Goal: Task Accomplishment & Management: Use online tool/utility

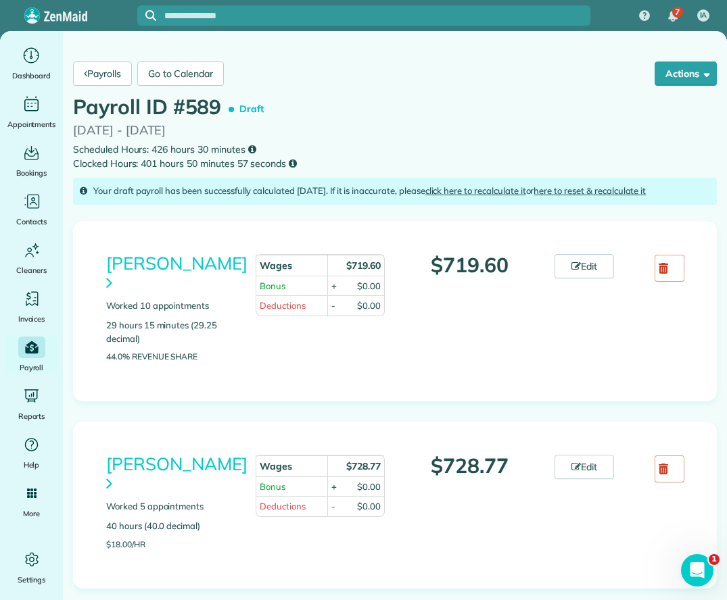
scroll to position [1757, 0]
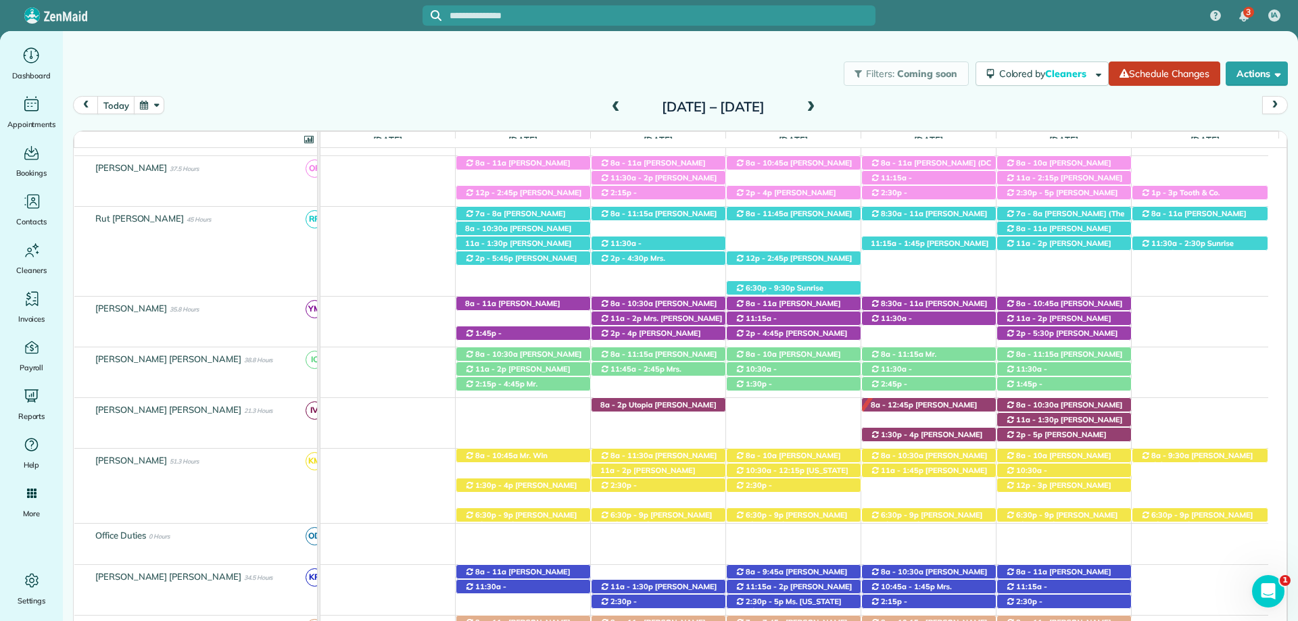
scroll to position [377, 0]
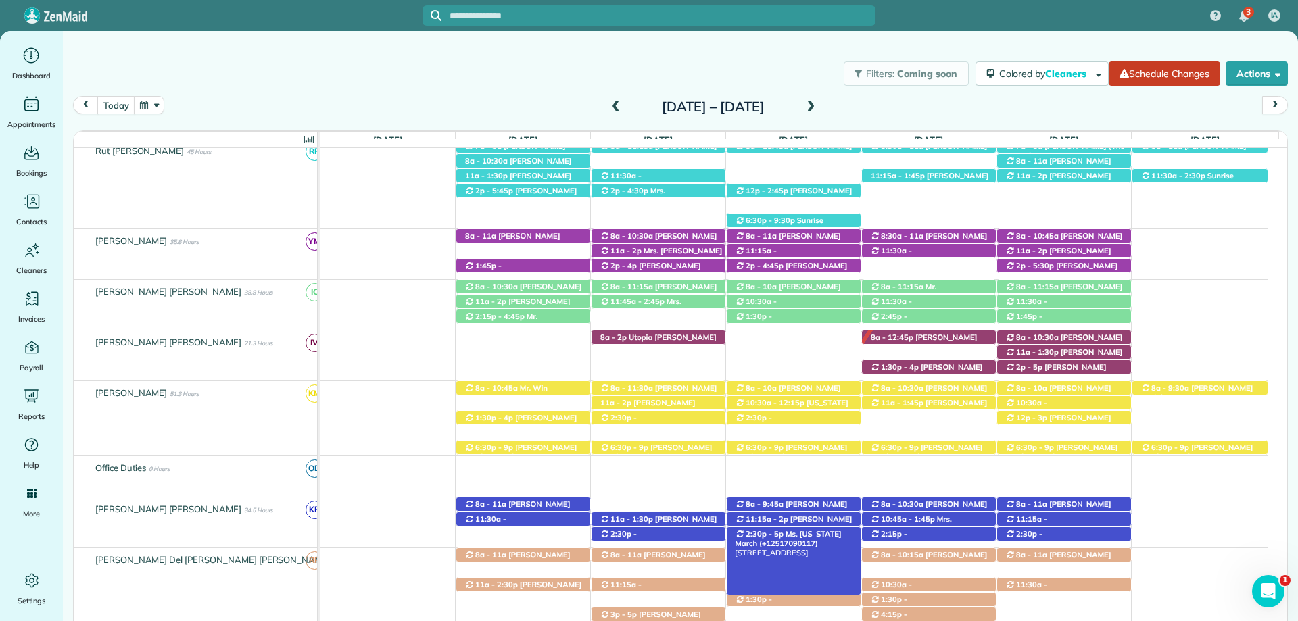
click at [798, 534] on span "Ms. [US_STATE] March (+12517090117)" at bounding box center [788, 538] width 106 height 19
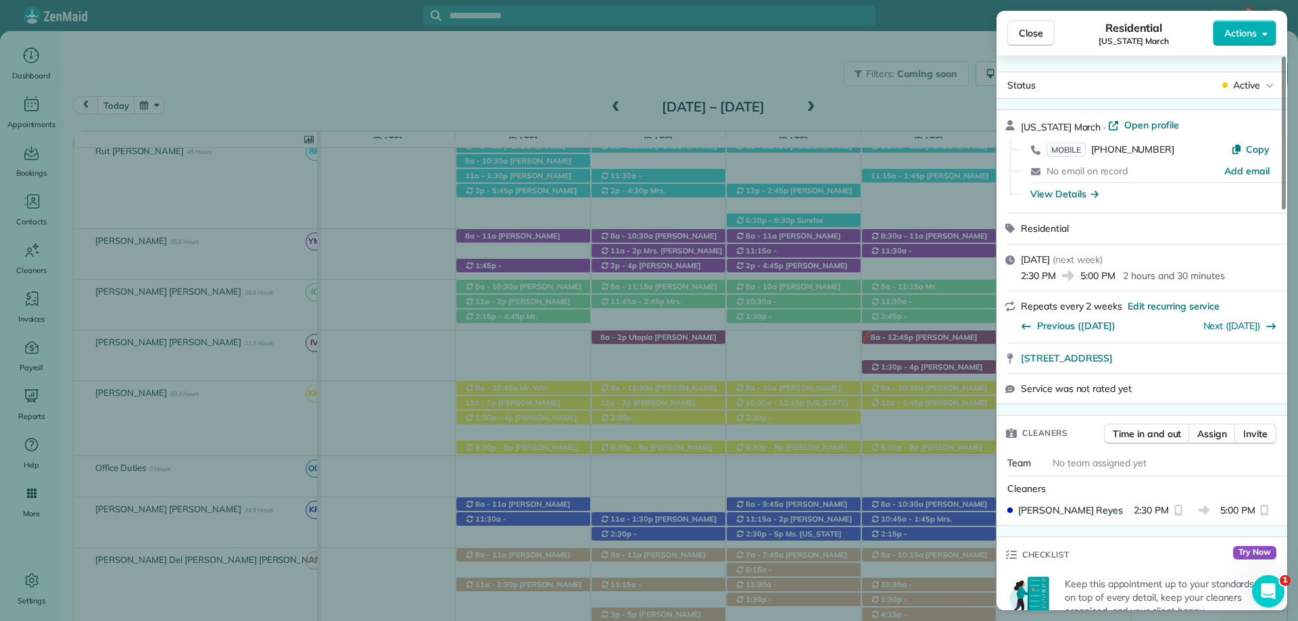
click at [1142, 116] on div "[US_STATE] March · Open profile MOBILE [PHONE_NUMBER] Copy No email on record A…" at bounding box center [1141, 161] width 291 height 103
click at [1124, 123] on span "Open profile" at bounding box center [1151, 125] width 55 height 14
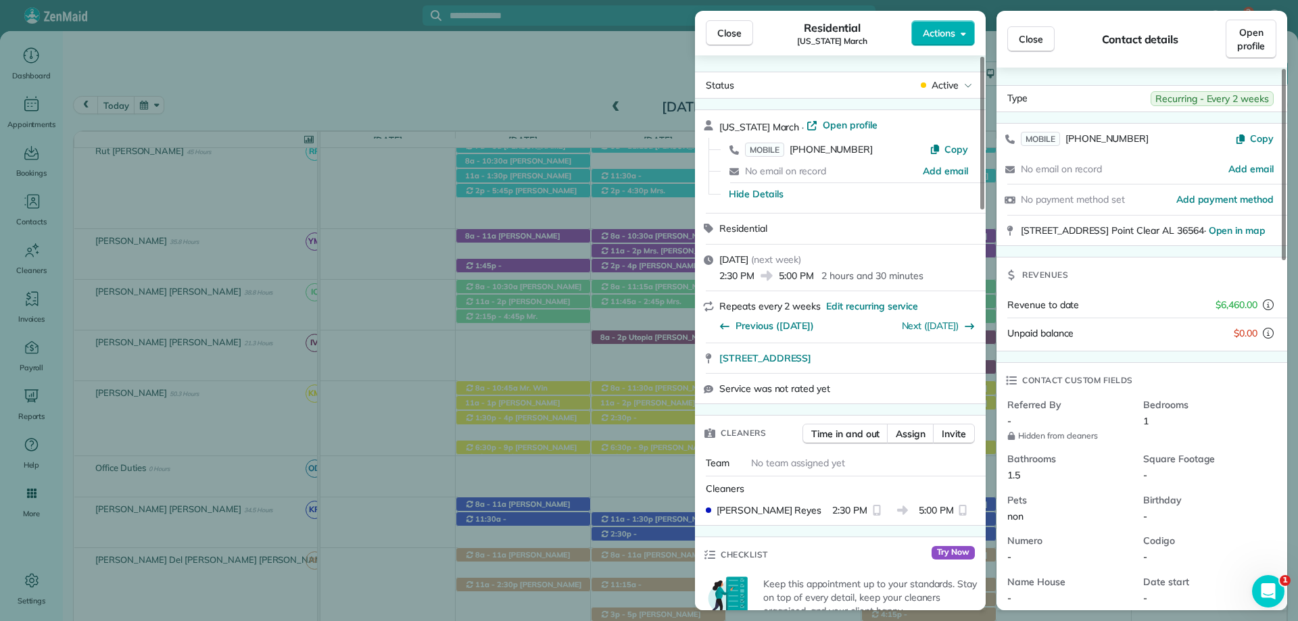
click at [729, 28] on span "Close" at bounding box center [729, 33] width 24 height 14
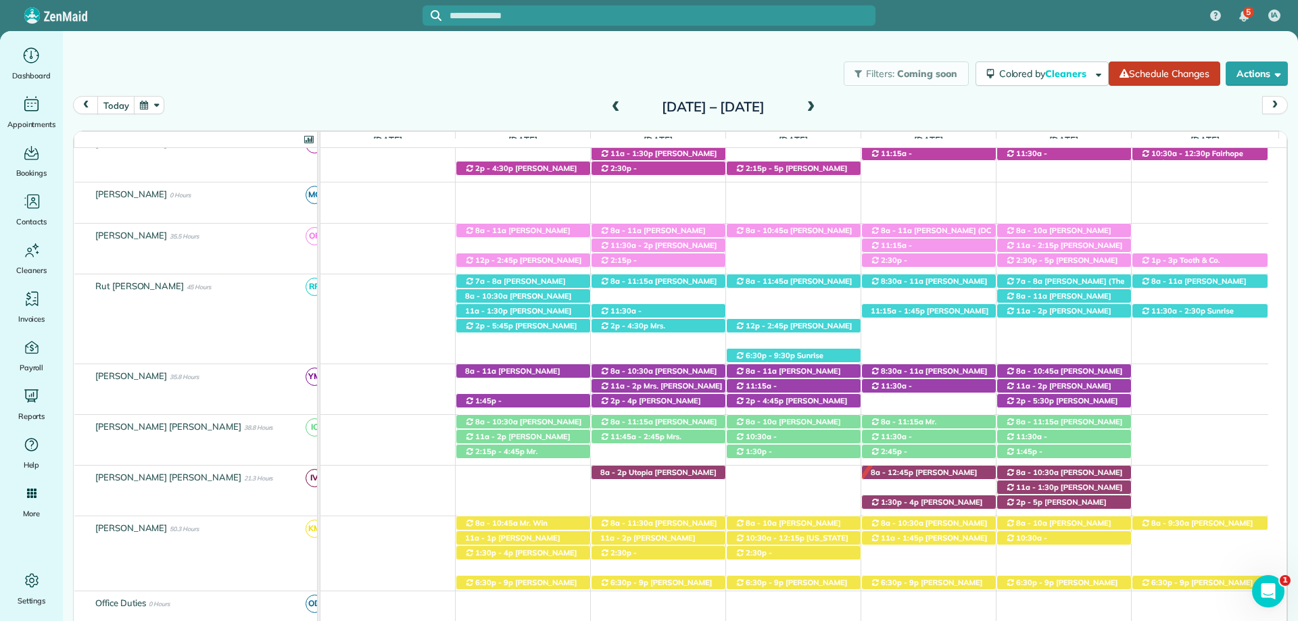
scroll to position [174, 0]
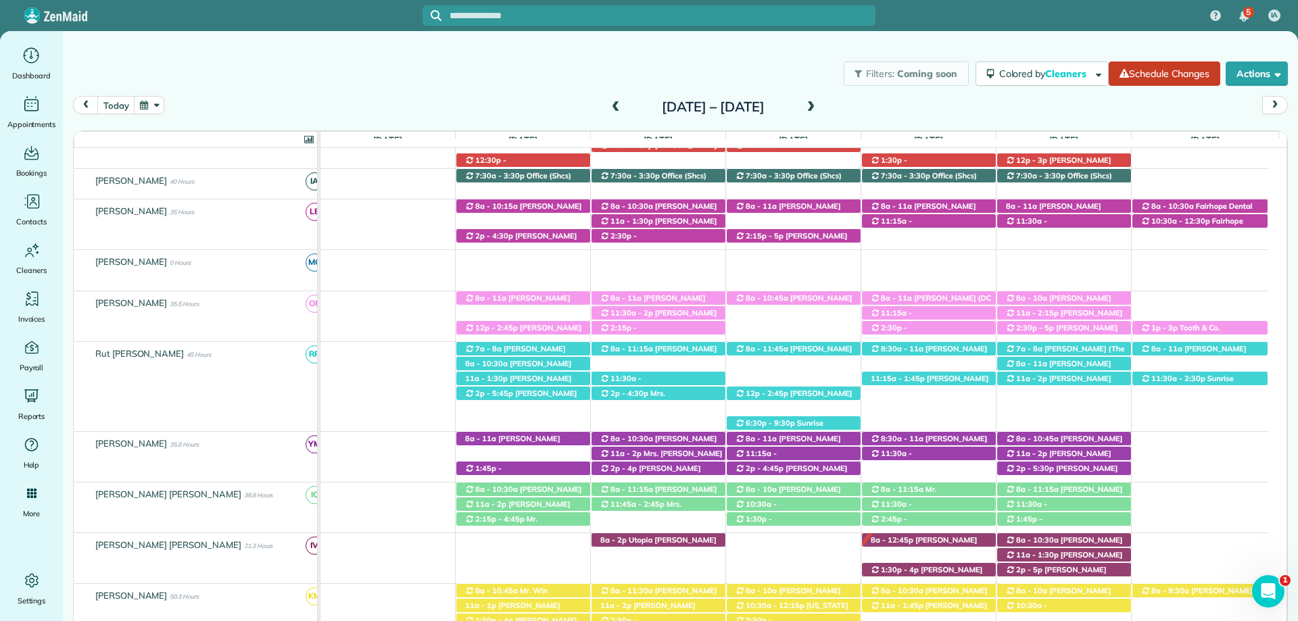
click at [768, 66] on div "Filters: Coming soon Colored by Cleaners Color by Cleaner Color by Team Color b…" at bounding box center [680, 73] width 1235 height 45
click at [126, 110] on button "today" at bounding box center [115, 105] width 37 height 18
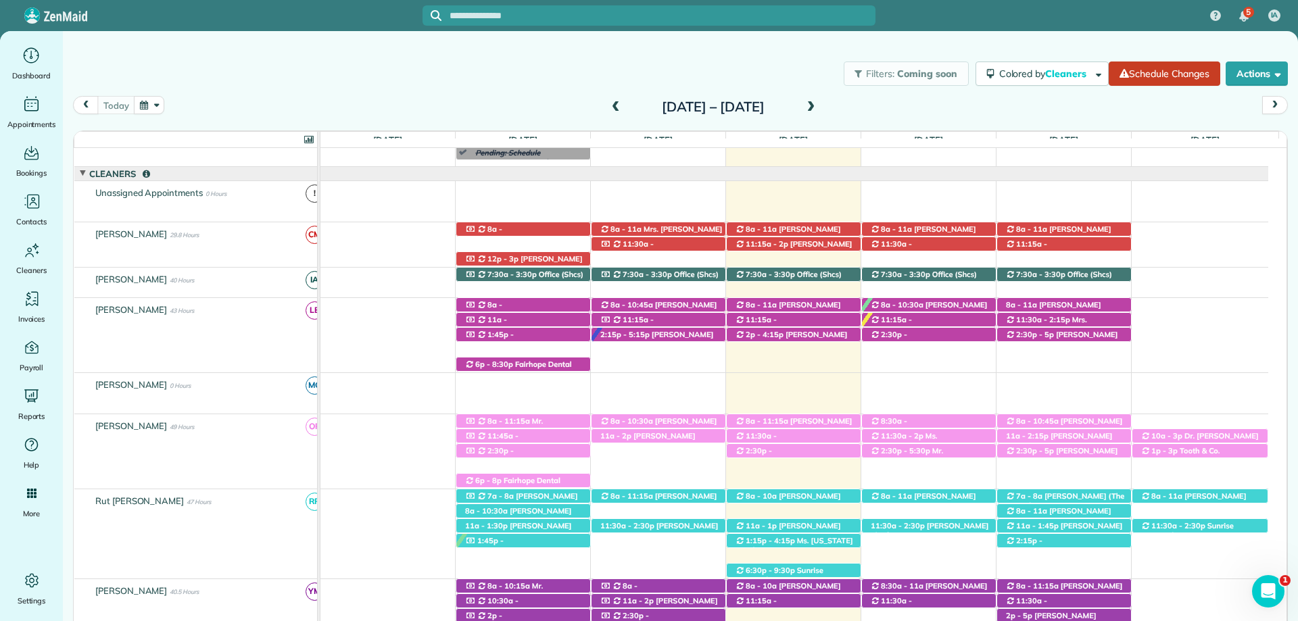
scroll to position [234, 0]
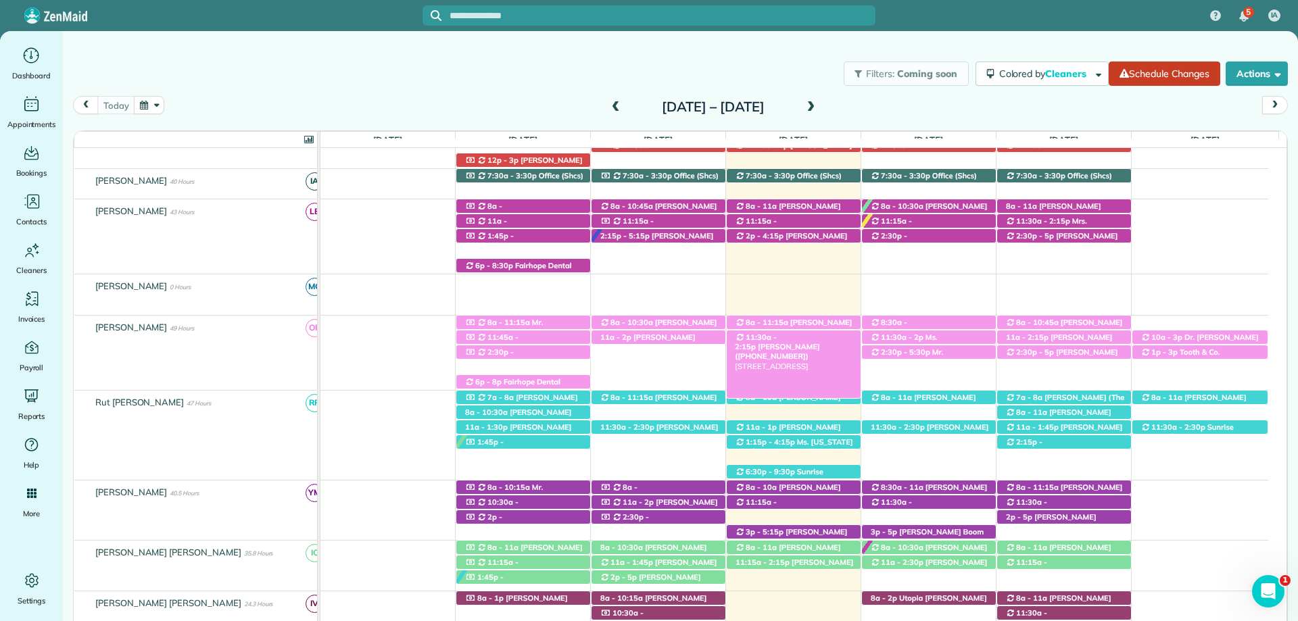
click at [809, 343] on span "[PERSON_NAME] ([PHONE_NUMBER])" at bounding box center [777, 351] width 84 height 19
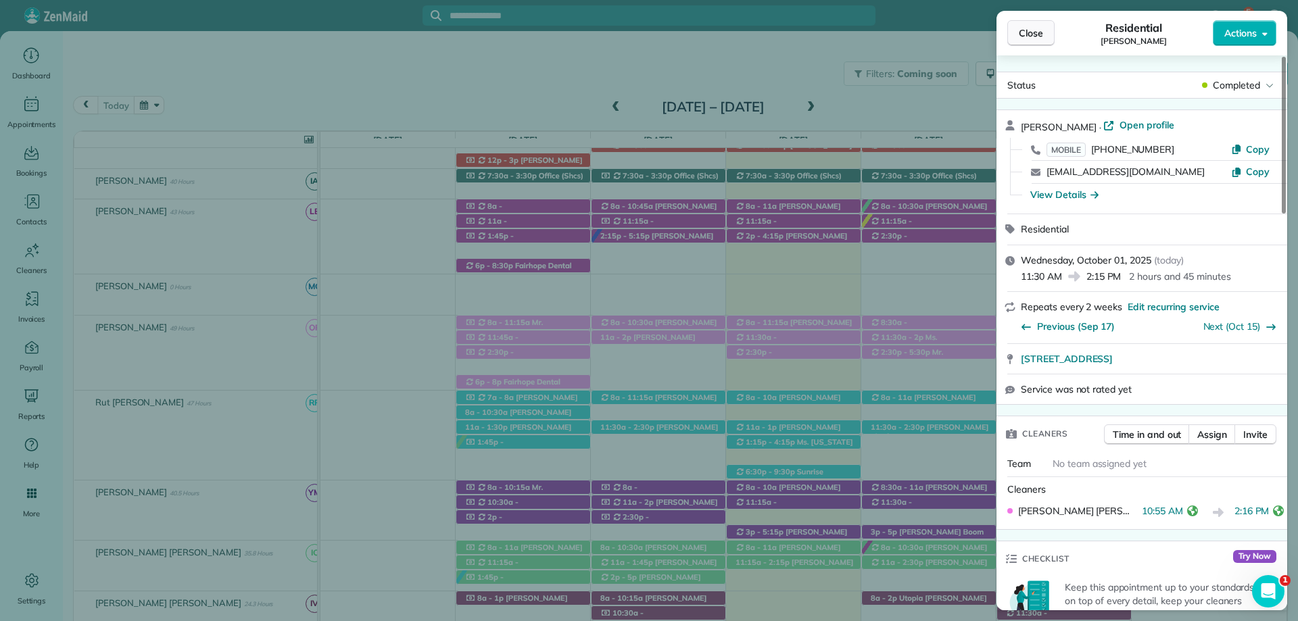
drag, startPoint x: 1024, startPoint y: 20, endPoint x: 1023, endPoint y: 27, distance: 7.5
click at [1023, 22] on div "Close Residential [PERSON_NAME] Actions" at bounding box center [1141, 33] width 291 height 45
click at [1026, 30] on span "Close" at bounding box center [1031, 33] width 24 height 14
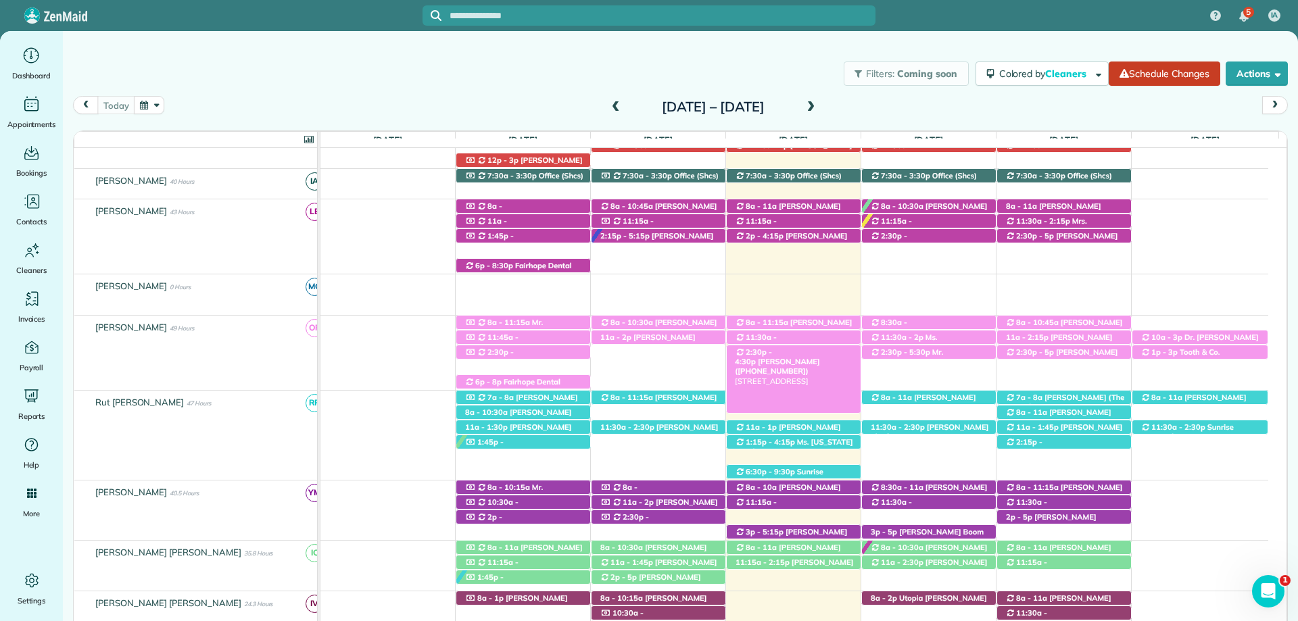
click at [806, 360] on div "2:30p - 4:30p [PERSON_NAME] ([PHONE_NUMBER]) 27054 Bit and [GEOGRAPHIC_DATA]" at bounding box center [794, 352] width 134 height 14
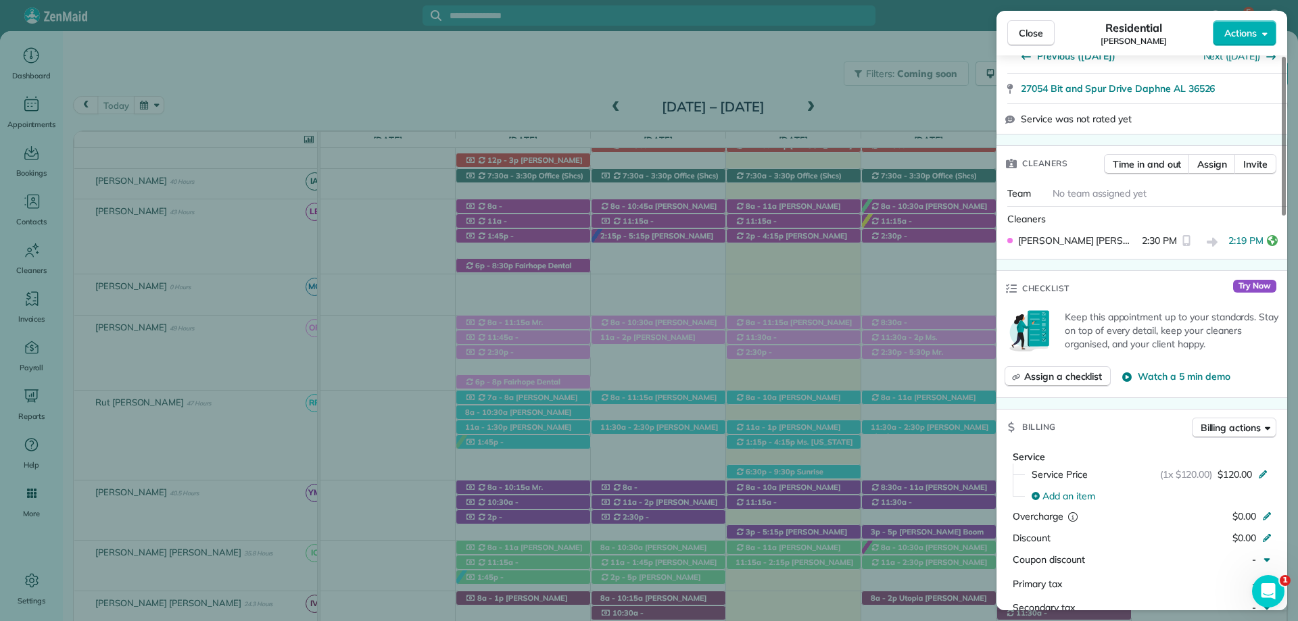
scroll to position [473, 0]
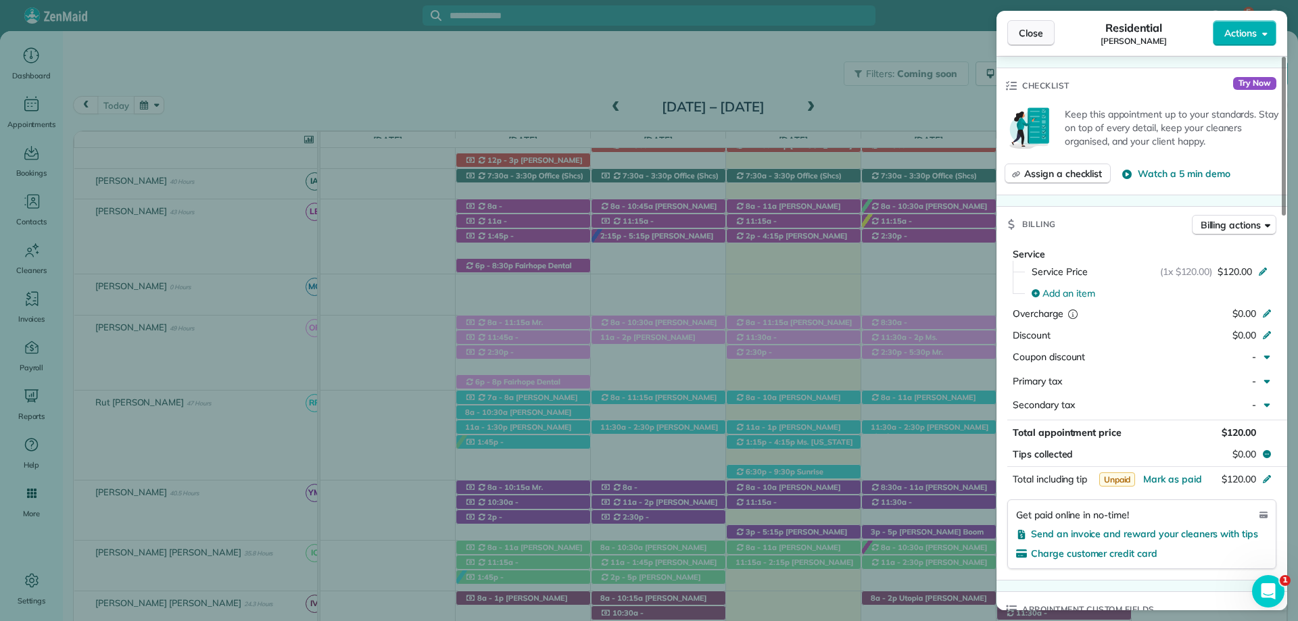
click at [1030, 36] on span "Close" at bounding box center [1031, 33] width 24 height 14
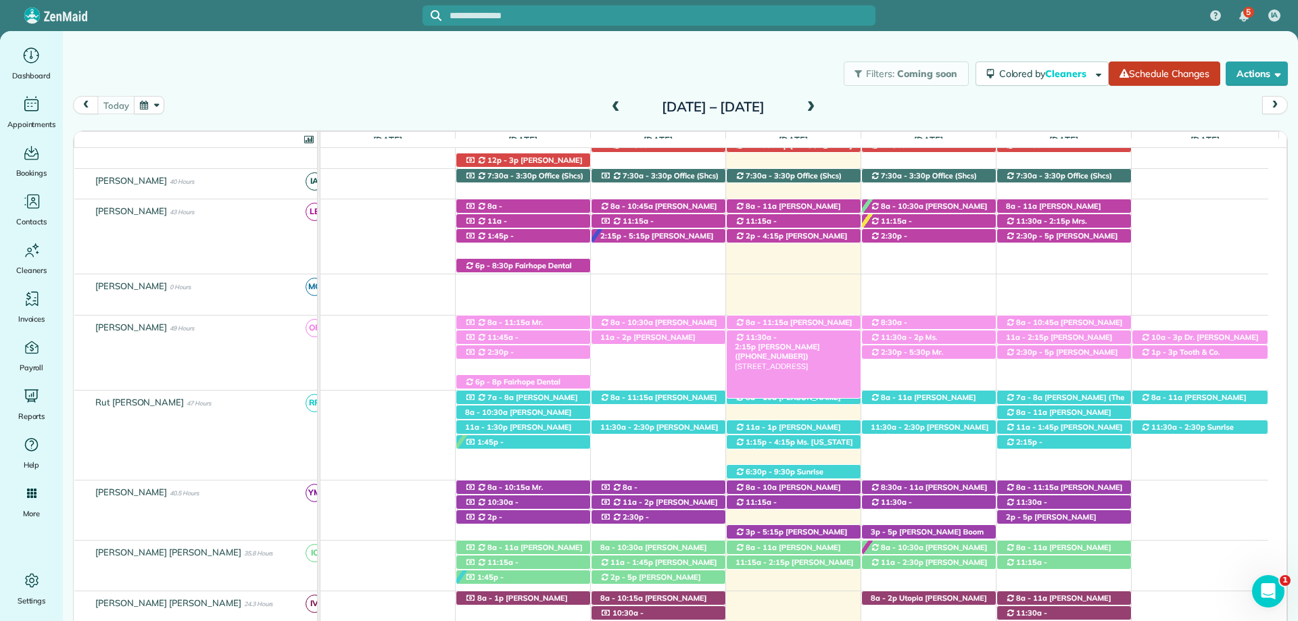
click at [799, 342] on span "[PERSON_NAME] ([PHONE_NUMBER])" at bounding box center [777, 351] width 84 height 19
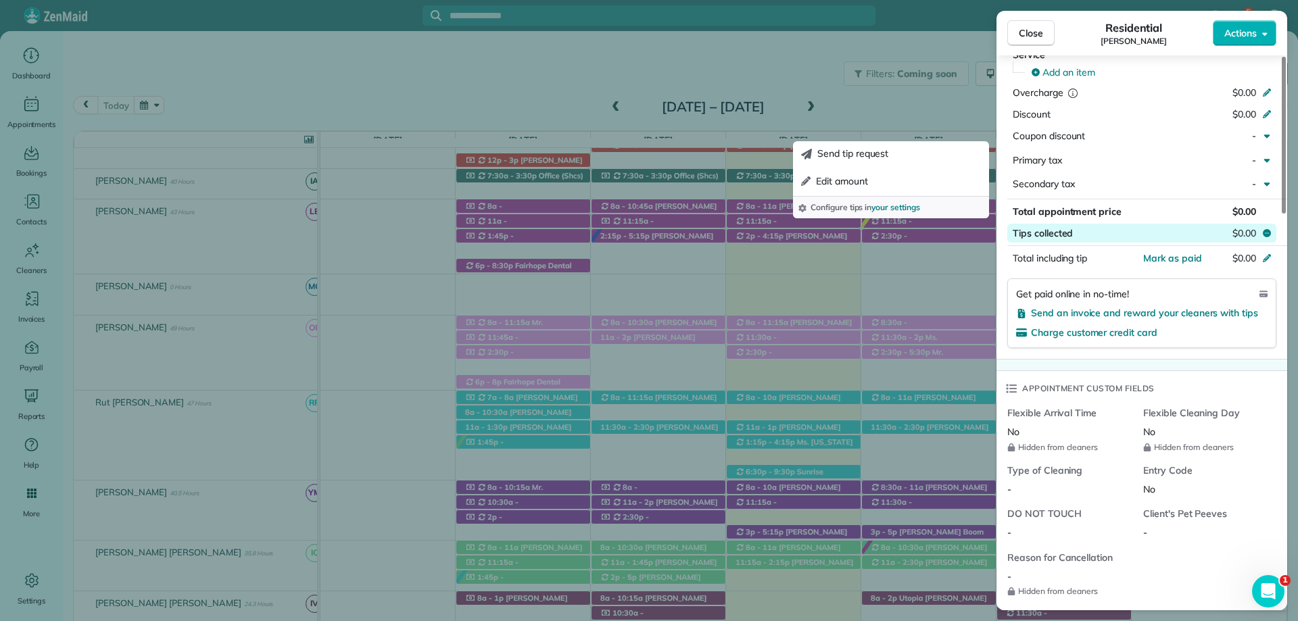
scroll to position [743, 0]
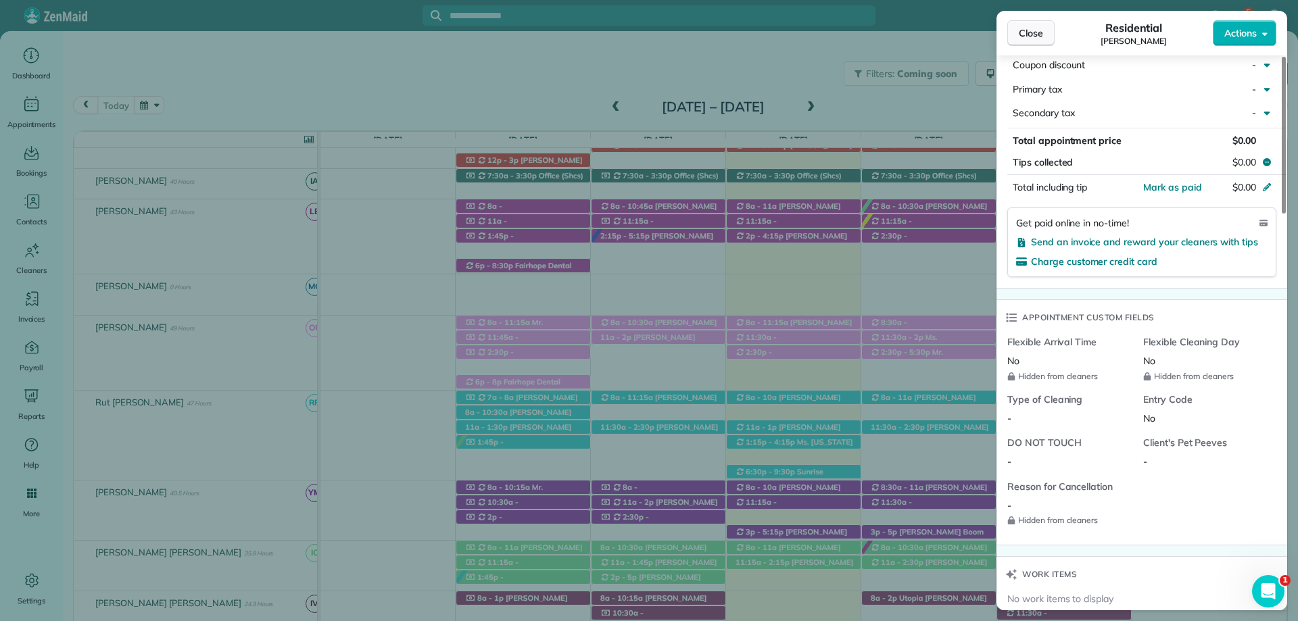
click at [1027, 28] on span "Close" at bounding box center [1031, 33] width 24 height 14
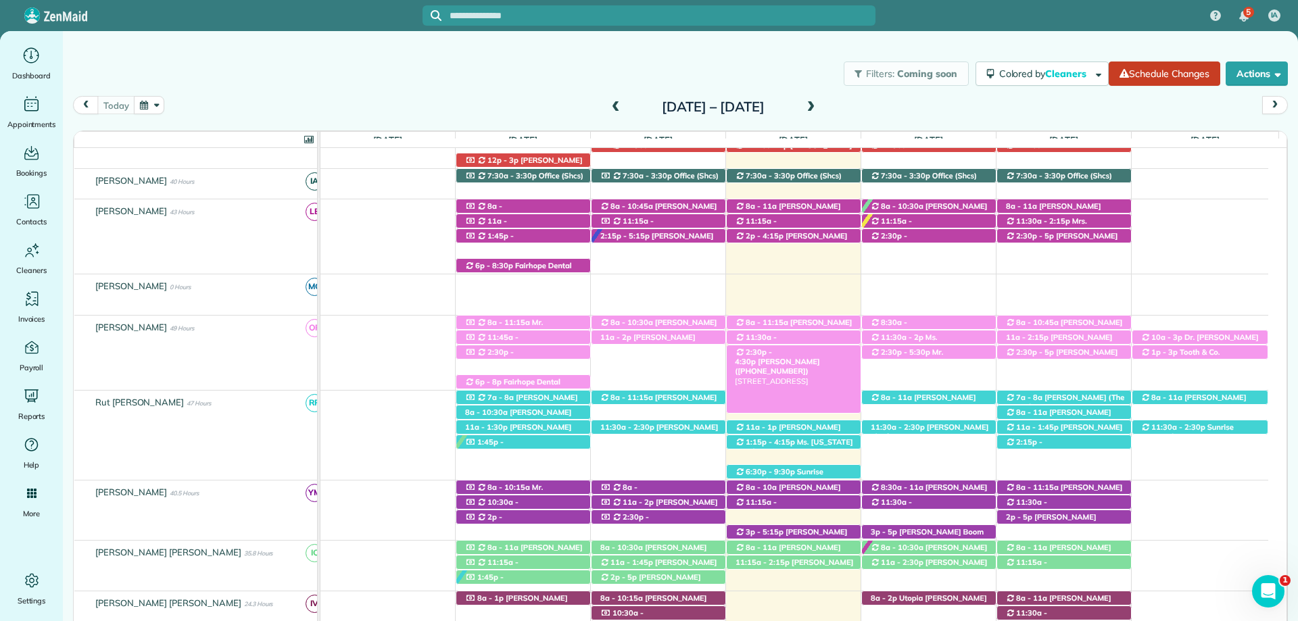
click at [819, 357] on span "[PERSON_NAME] ([PHONE_NUMBER])" at bounding box center [777, 366] width 84 height 19
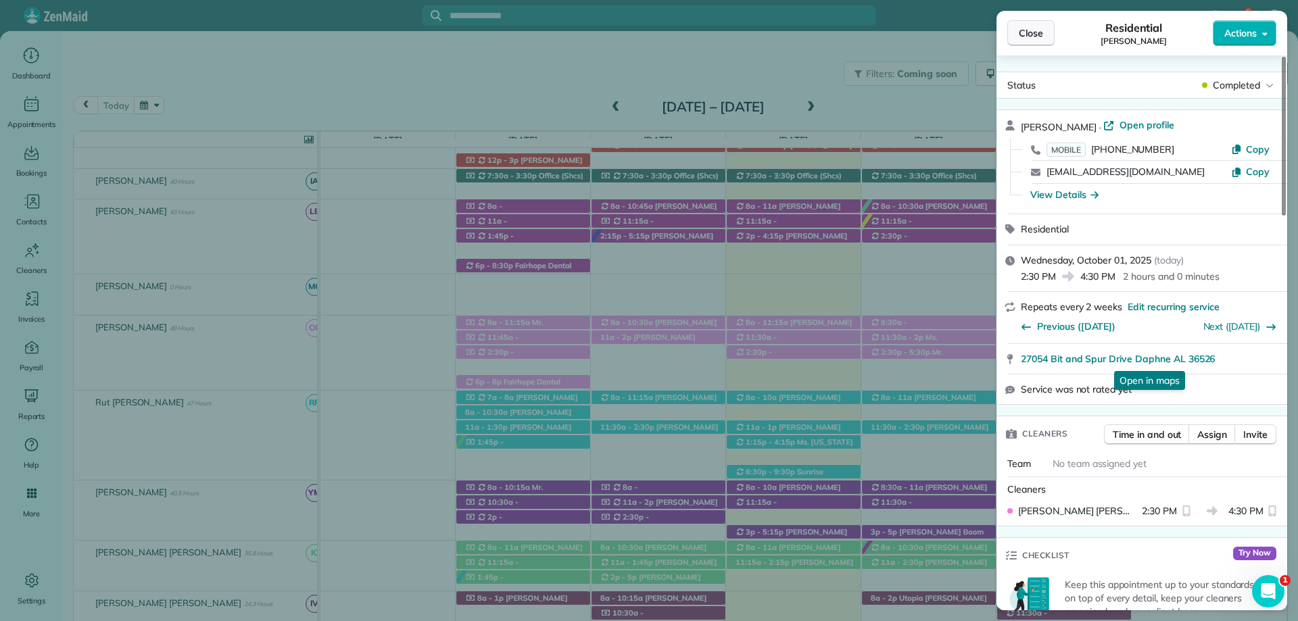
click at [1035, 33] on span "Close" at bounding box center [1031, 33] width 24 height 14
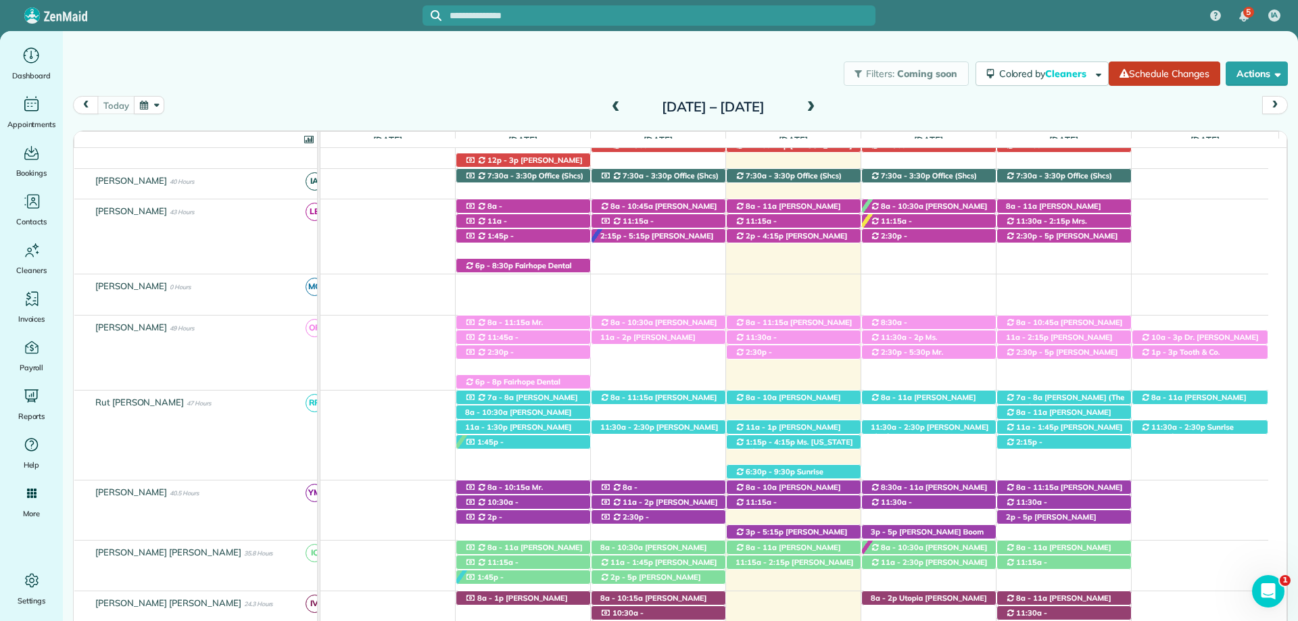
scroll to position [99, 0]
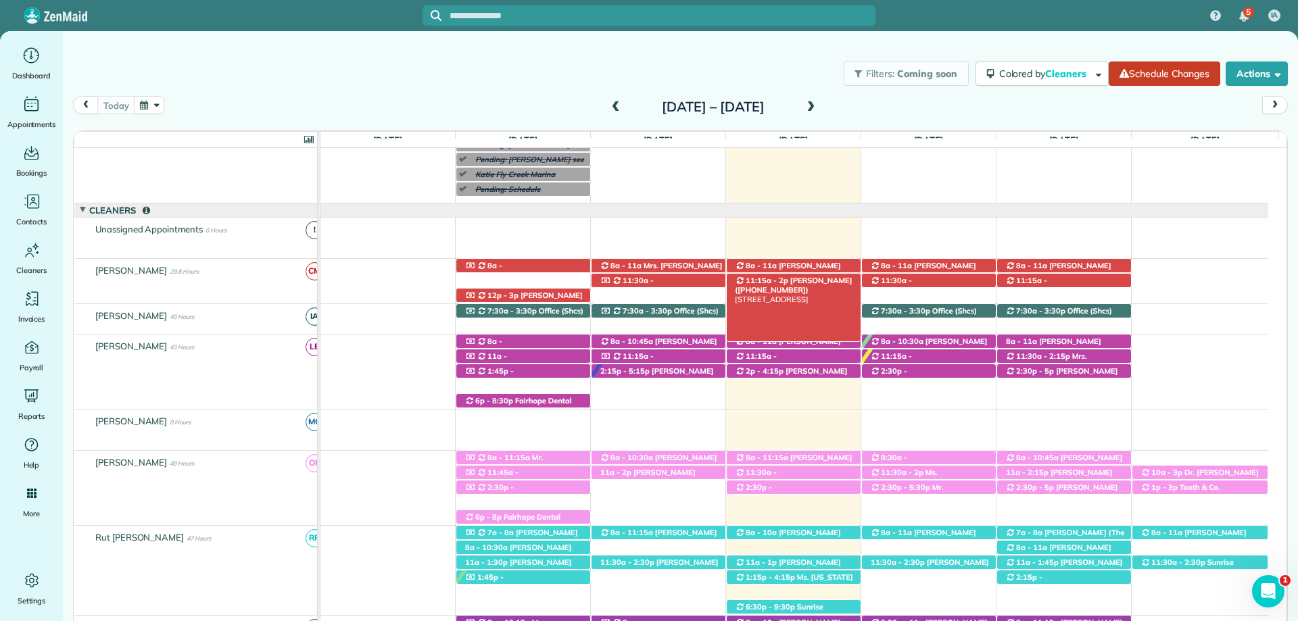
click at [825, 279] on span "[PERSON_NAME] ([PHONE_NUMBER])" at bounding box center [793, 285] width 117 height 19
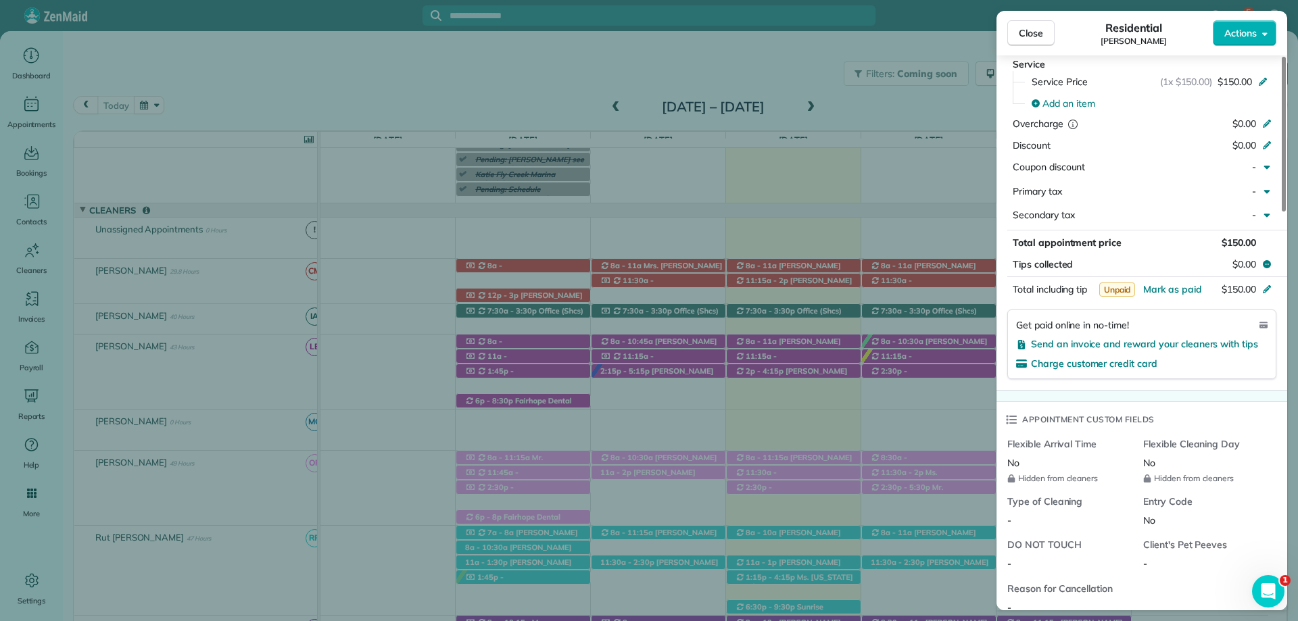
scroll to position [676, 0]
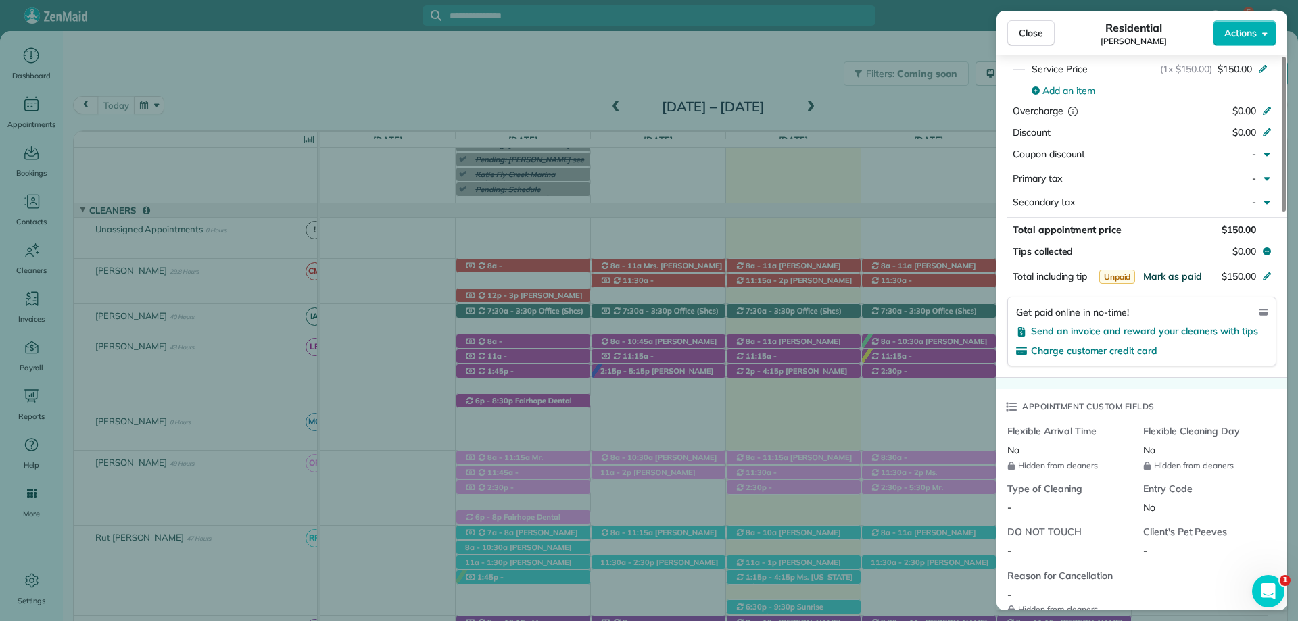
click at [1177, 280] on span "Mark as paid" at bounding box center [1172, 276] width 59 height 12
